Goal: Task Accomplishment & Management: Manage account settings

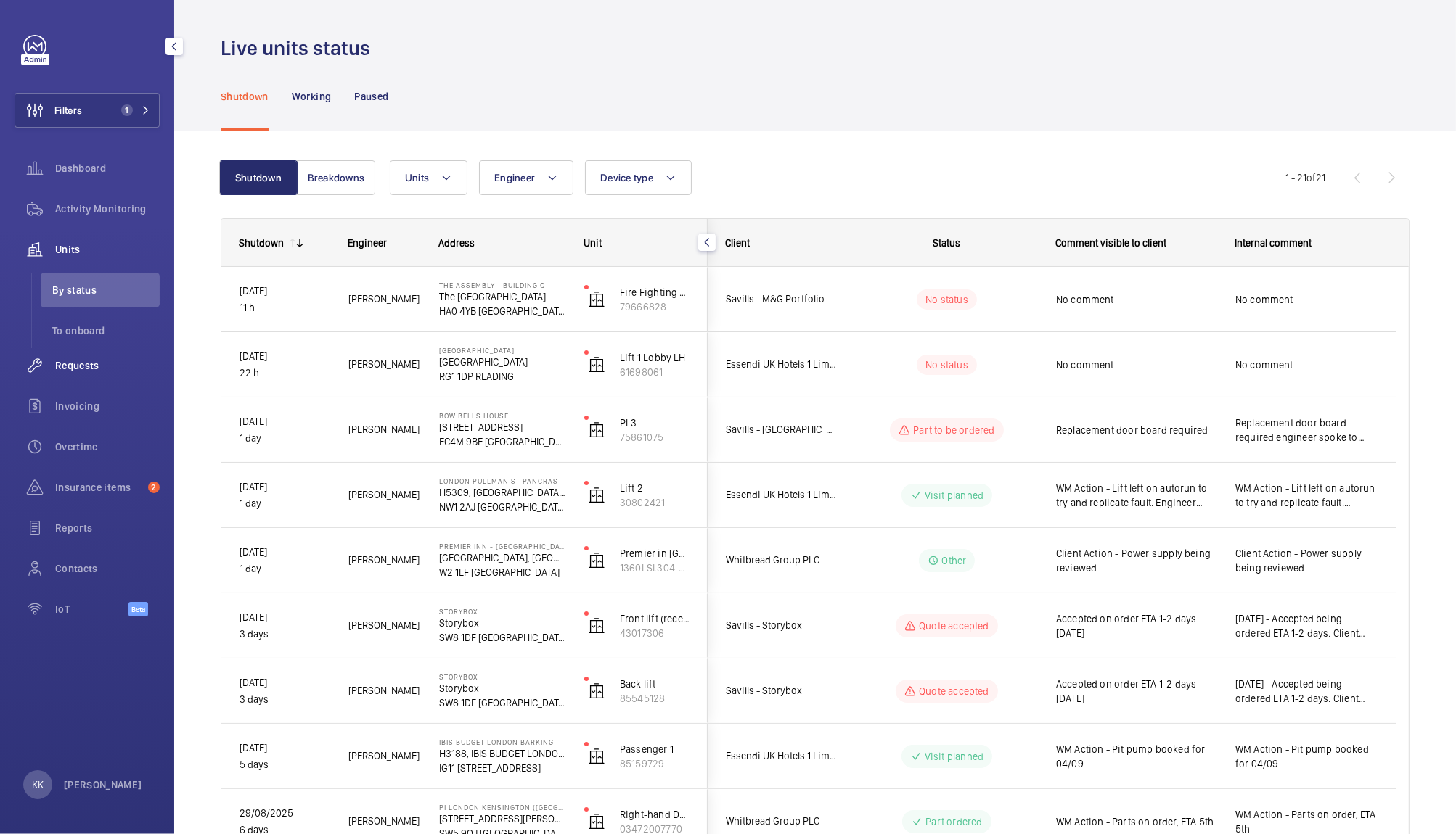
click at [75, 365] on span "Requests" at bounding box center [107, 366] width 105 height 15
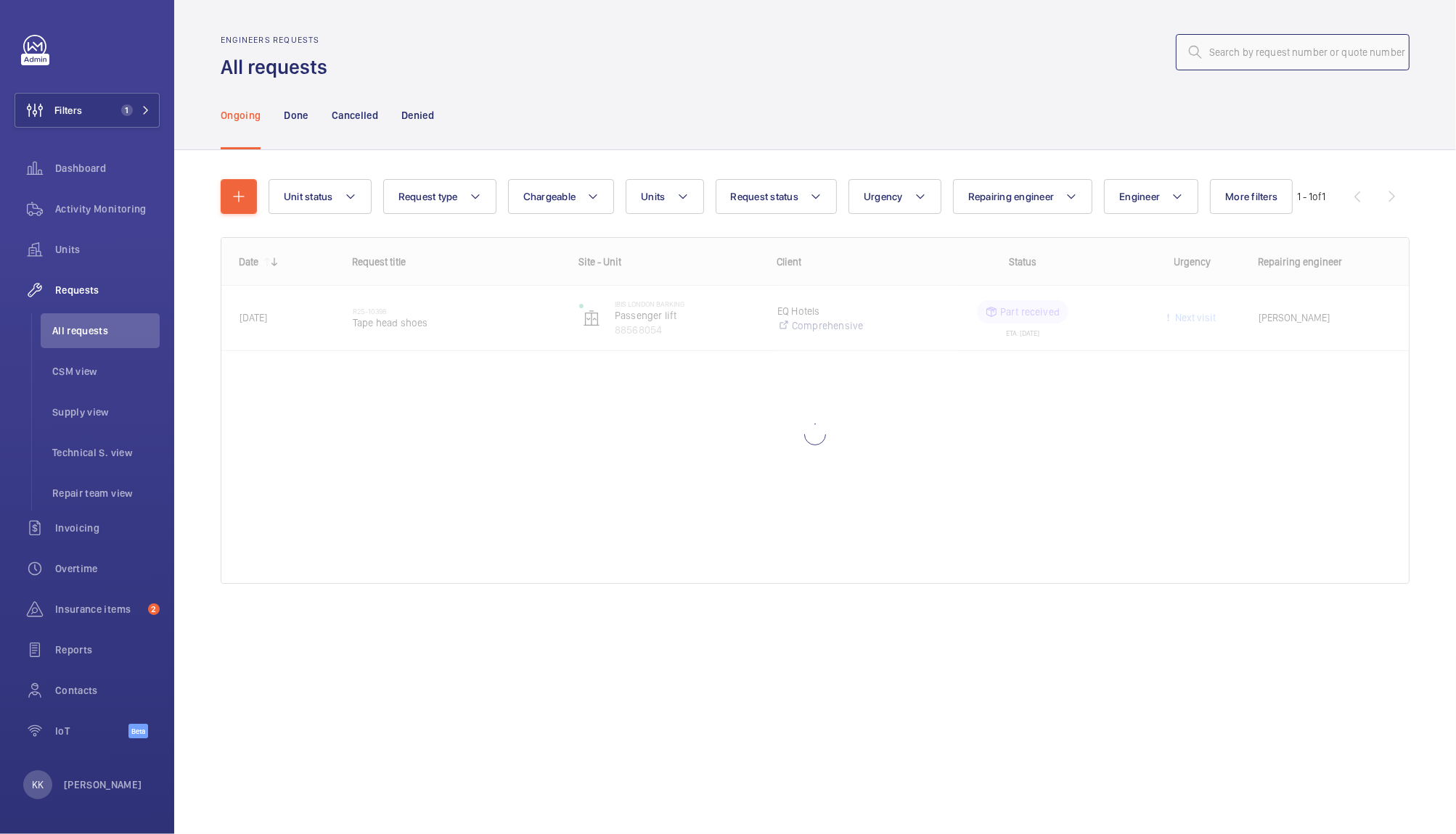
click at [1231, 42] on input "text" at bounding box center [1292, 51] width 233 height 36
paste input "07002"
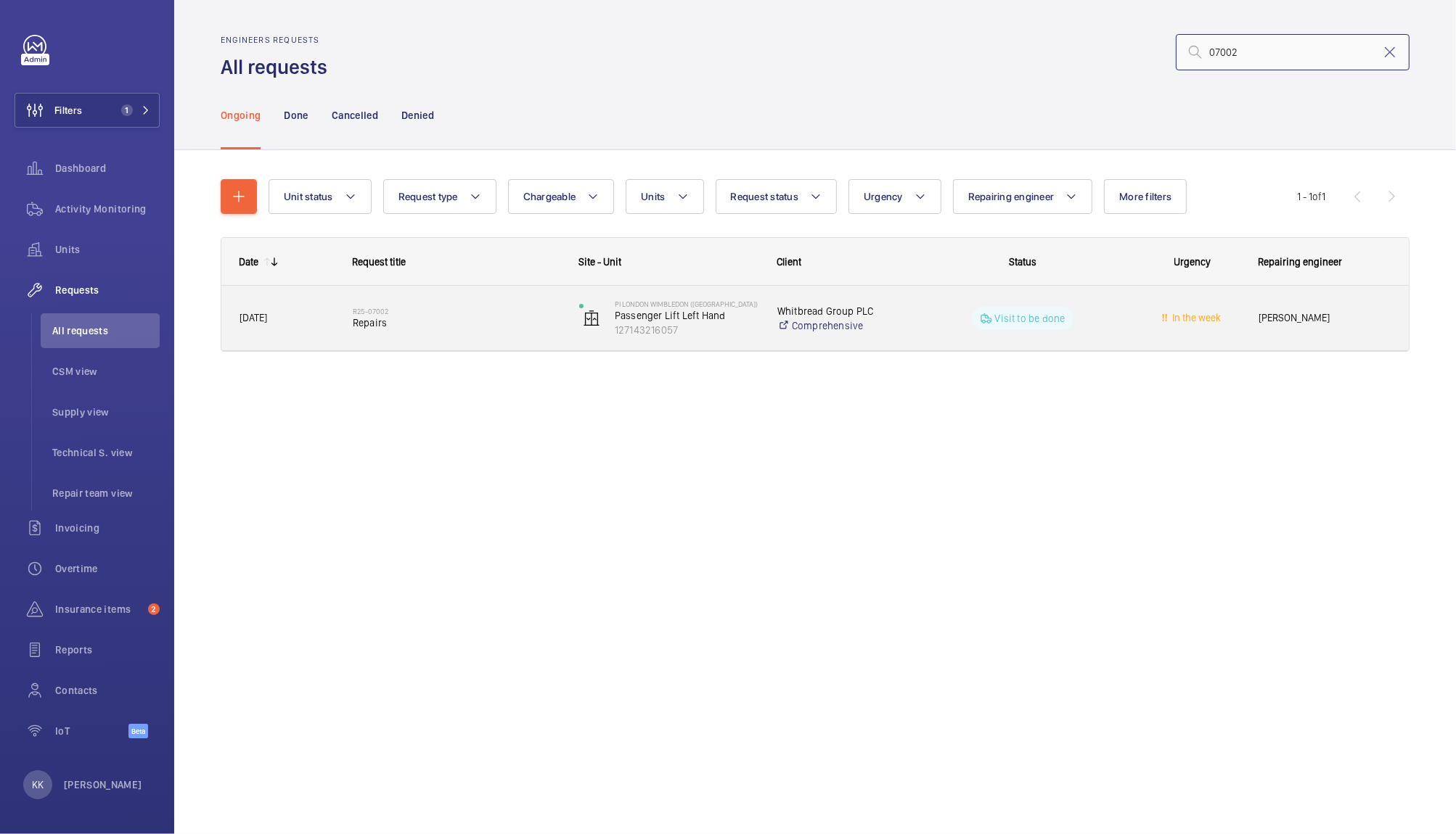
type input "07002"
click at [413, 328] on span "Repairs" at bounding box center [457, 323] width 208 height 15
